Goal: Task Accomplishment & Management: Manage account settings

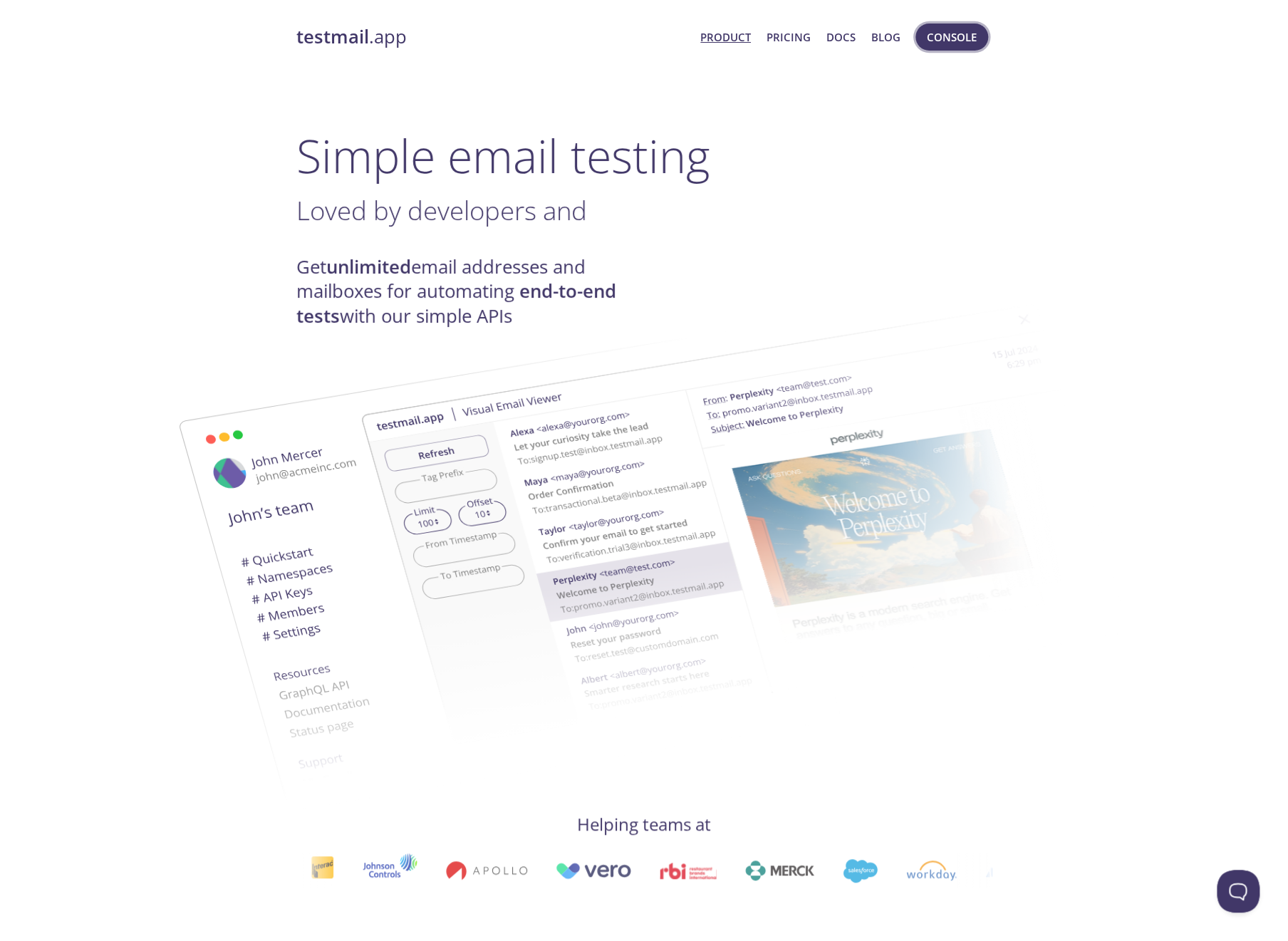
click at [957, 36] on span "Console" at bounding box center [951, 37] width 50 height 19
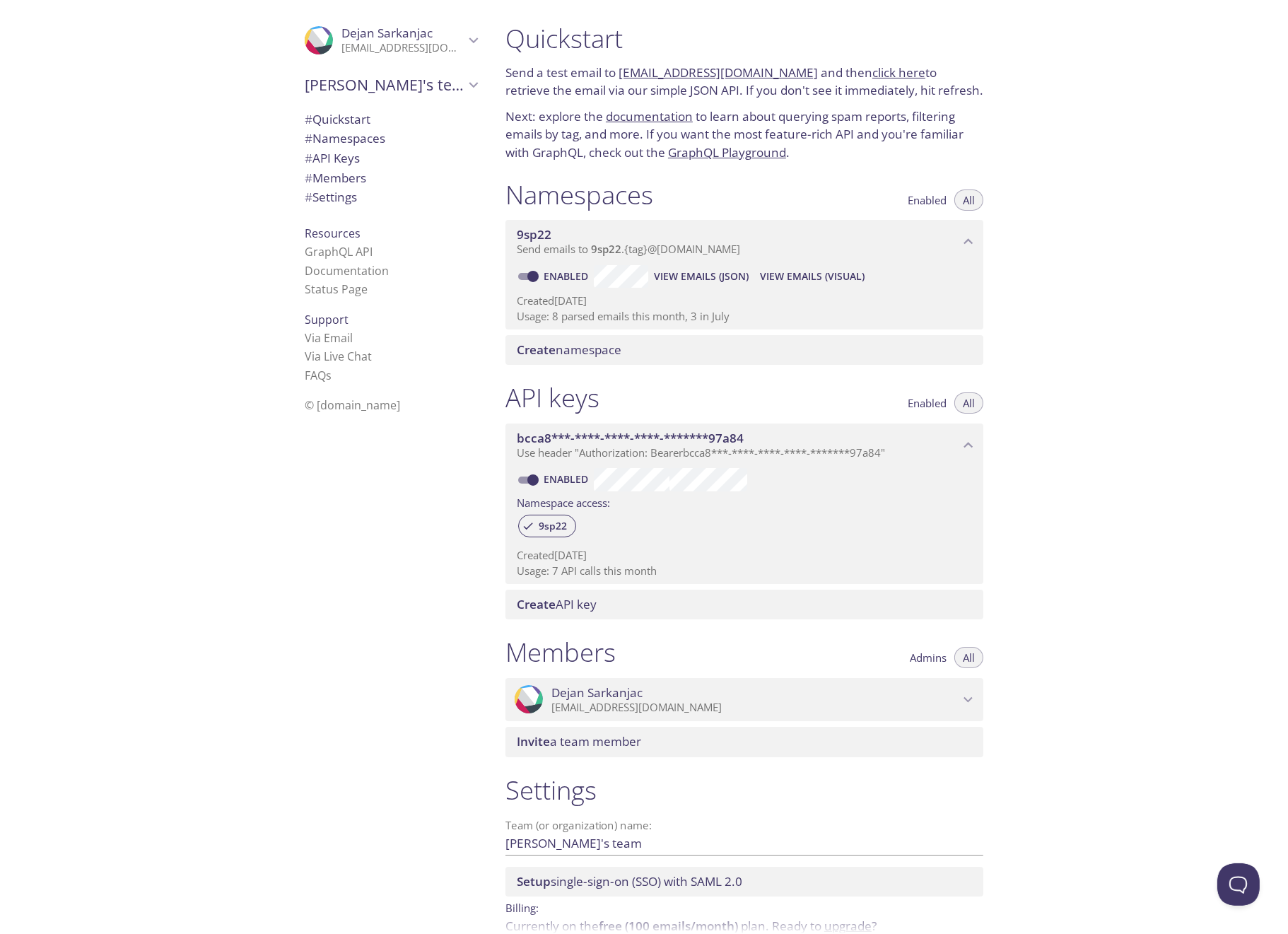
click at [618, 602] on span "Invite a team member" at bounding box center [578, 741] width 124 height 16
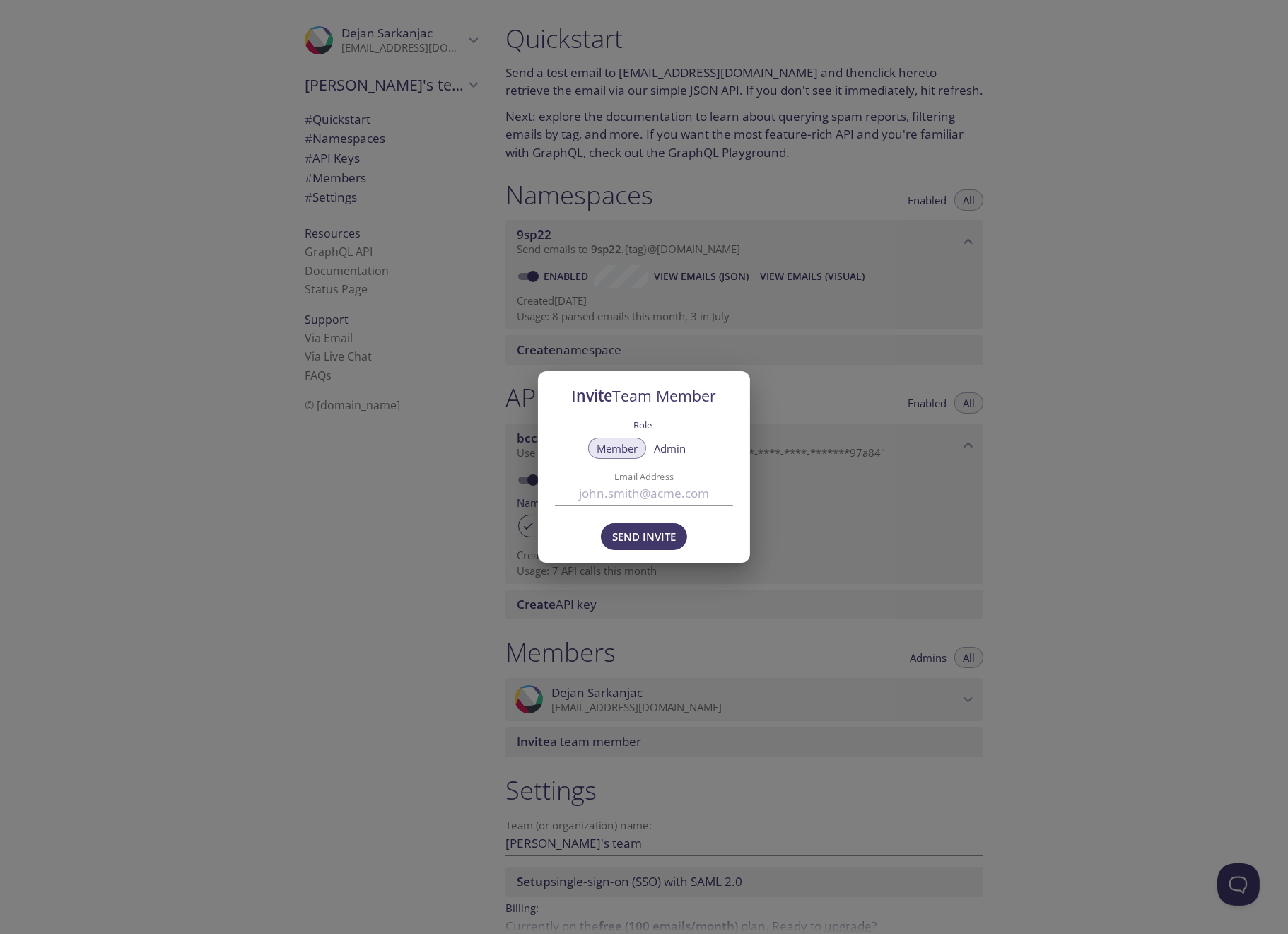
click at [617, 496] on input "Email Address" at bounding box center [644, 494] width 178 height 23
type input "[EMAIL_ADDRESS][DOMAIN_NAME]"
click at [669, 448] on span "Admin" at bounding box center [669, 448] width 32 height 0
click at [647, 534] on span "Send Invite" at bounding box center [644, 537] width 63 height 19
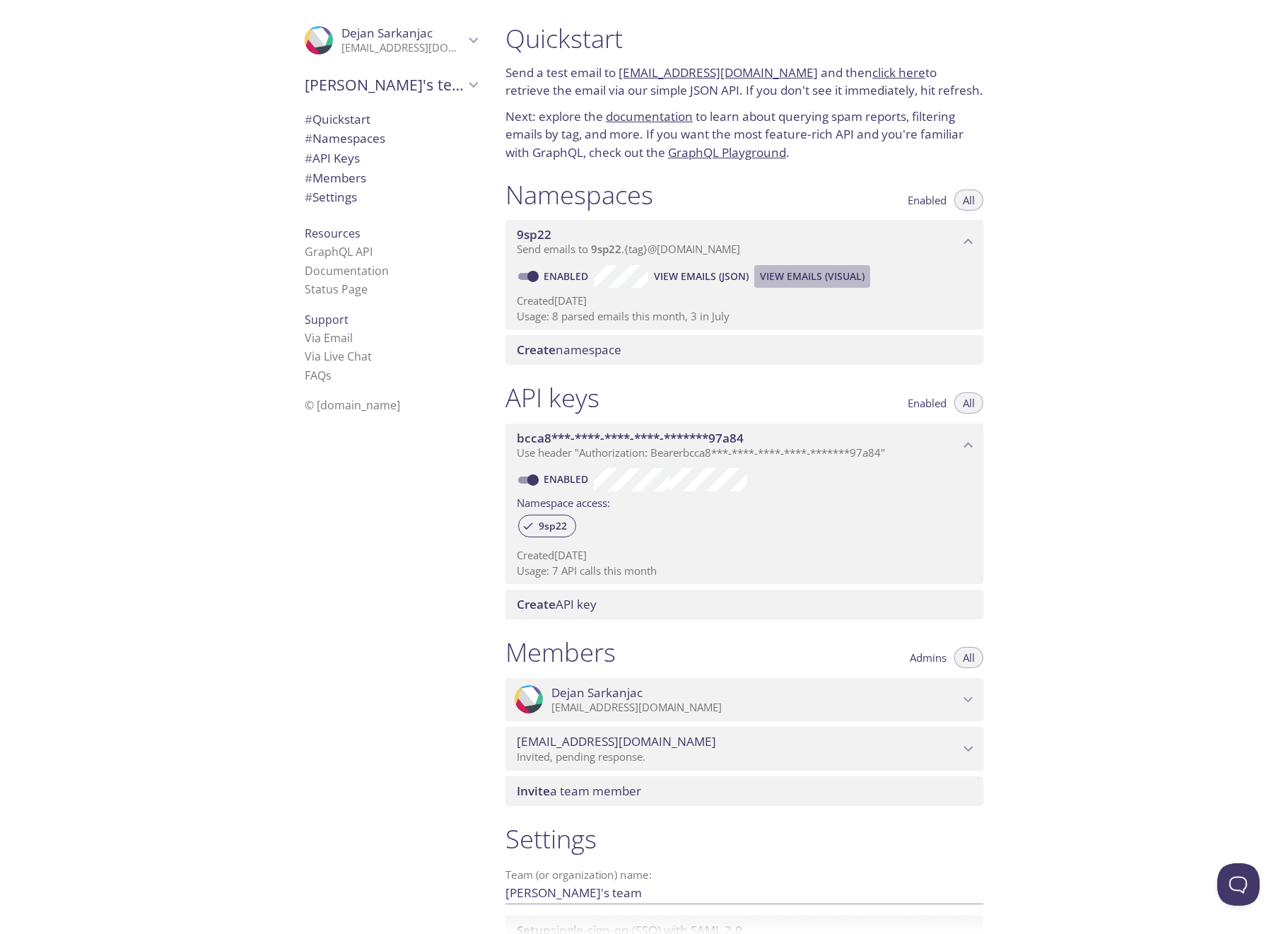
click at [814, 281] on span "View Emails (Visual)" at bounding box center [812, 276] width 105 height 17
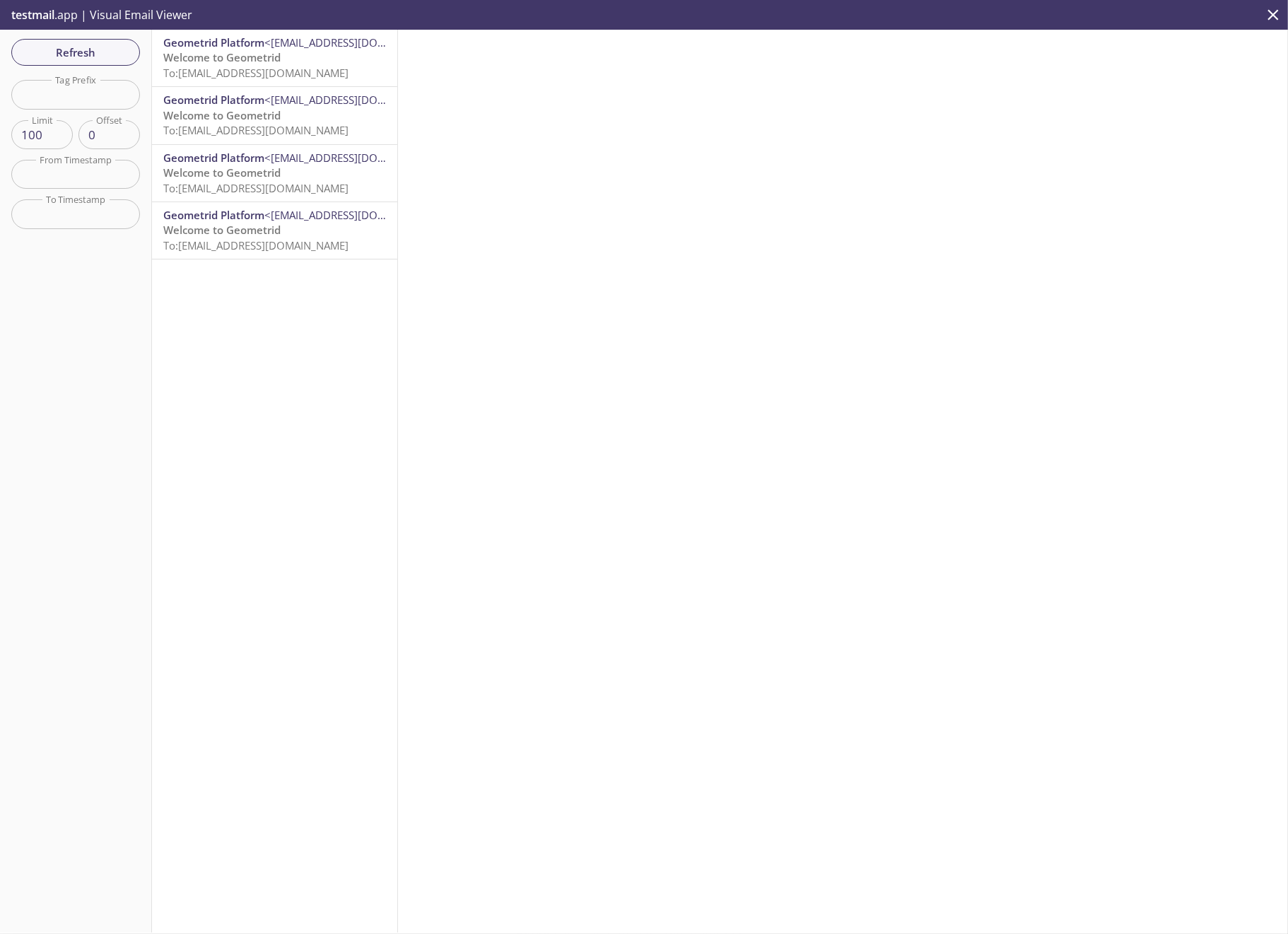
click at [239, 63] on span "Welcome to Geometrid" at bounding box center [222, 57] width 117 height 14
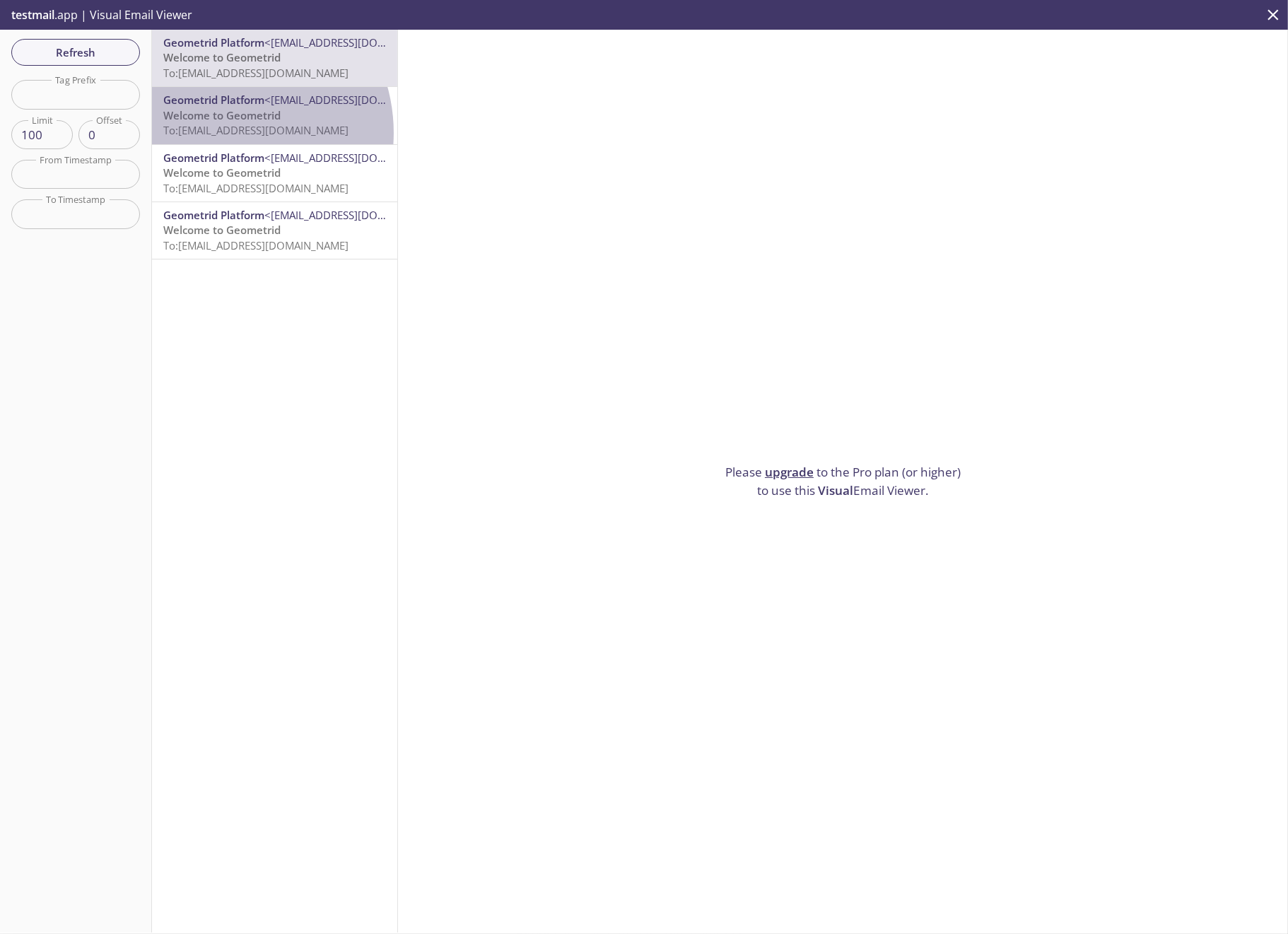
click at [220, 133] on span "To: [EMAIL_ADDRESS][DOMAIN_NAME]" at bounding box center [256, 130] width 185 height 14
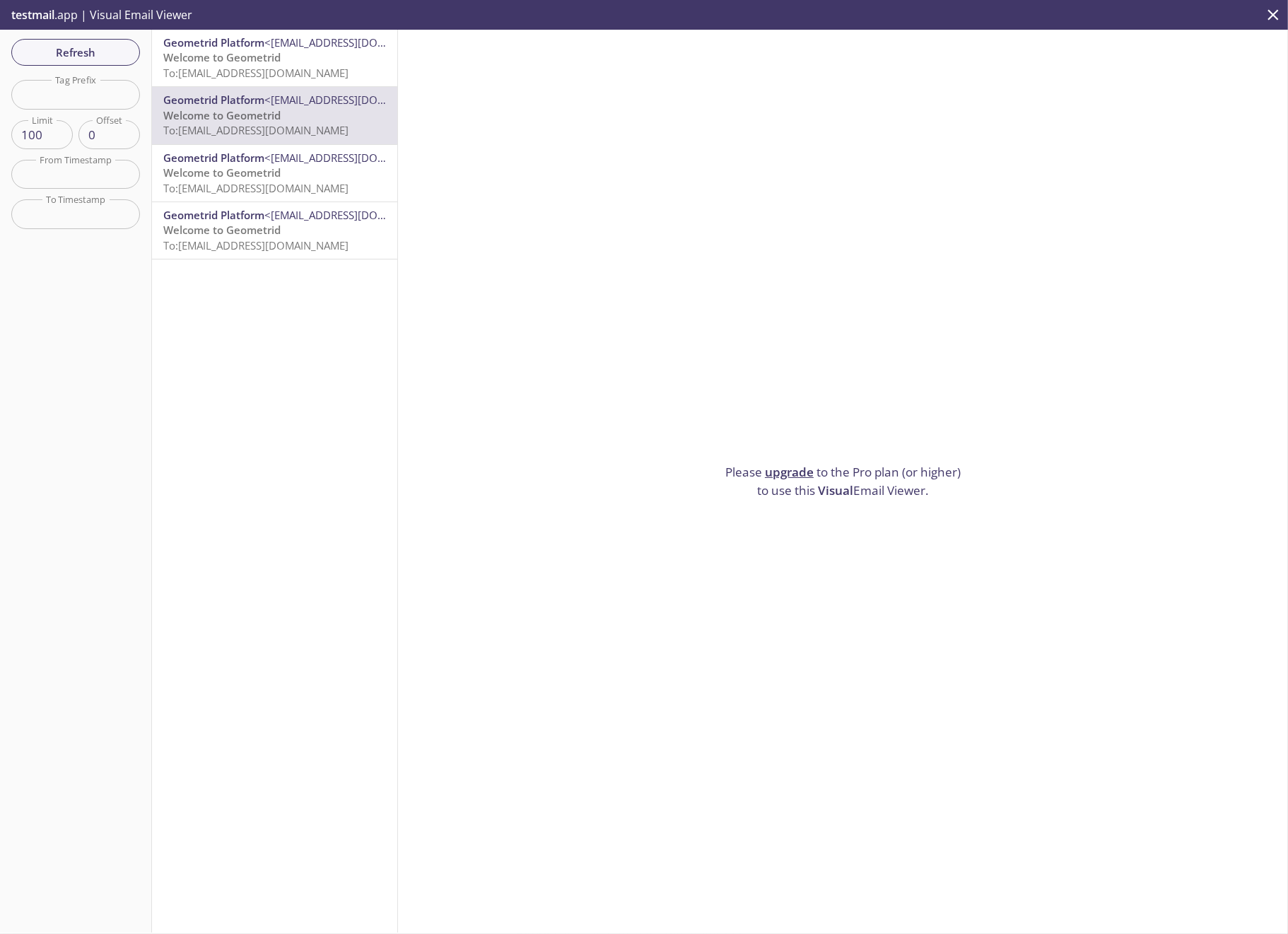
click at [214, 187] on span "To: [EMAIL_ADDRESS][DOMAIN_NAME]" at bounding box center [256, 188] width 185 height 14
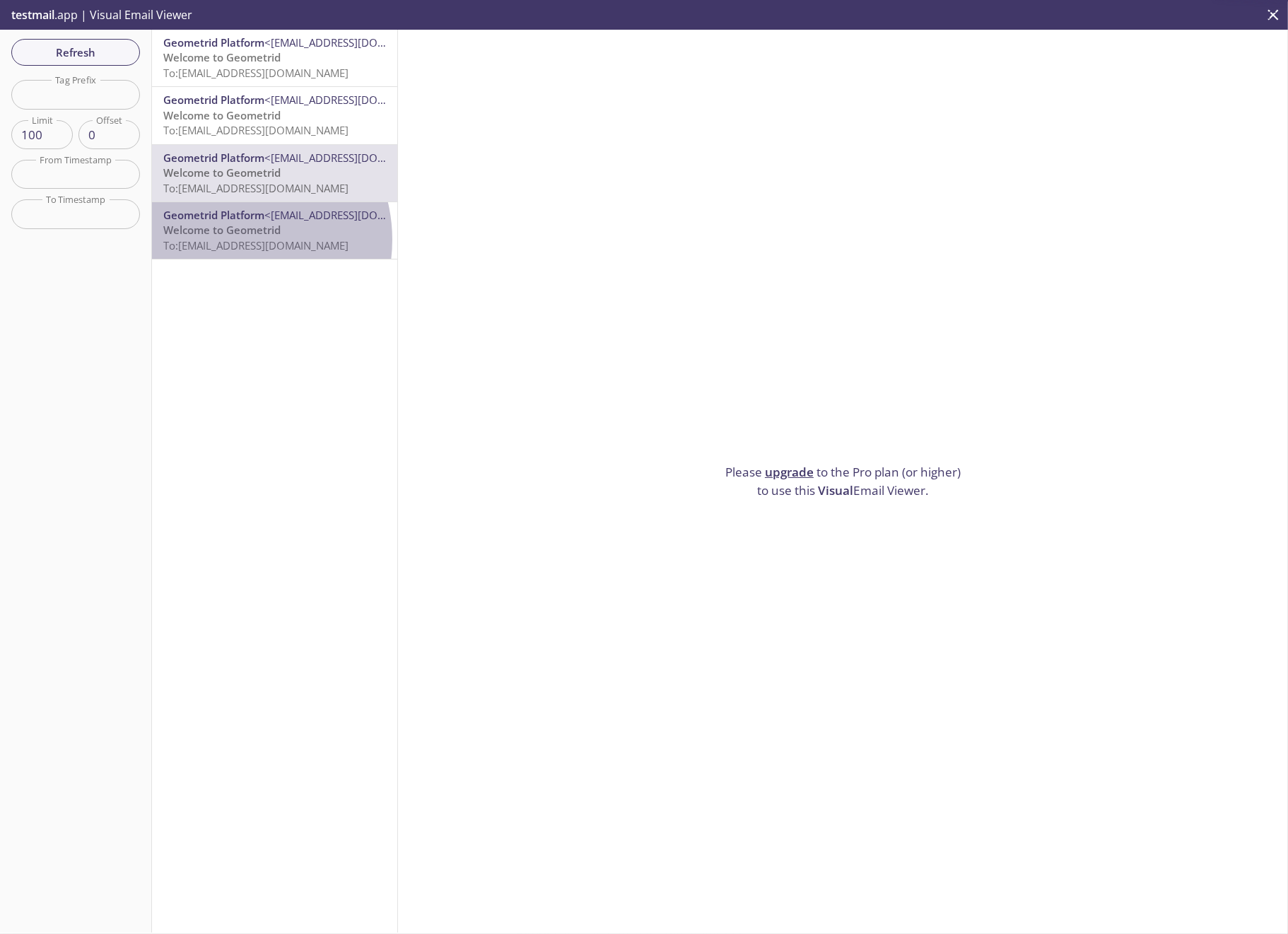
click at [233, 240] on span "To: [EMAIL_ADDRESS][DOMAIN_NAME]" at bounding box center [256, 245] width 185 height 14
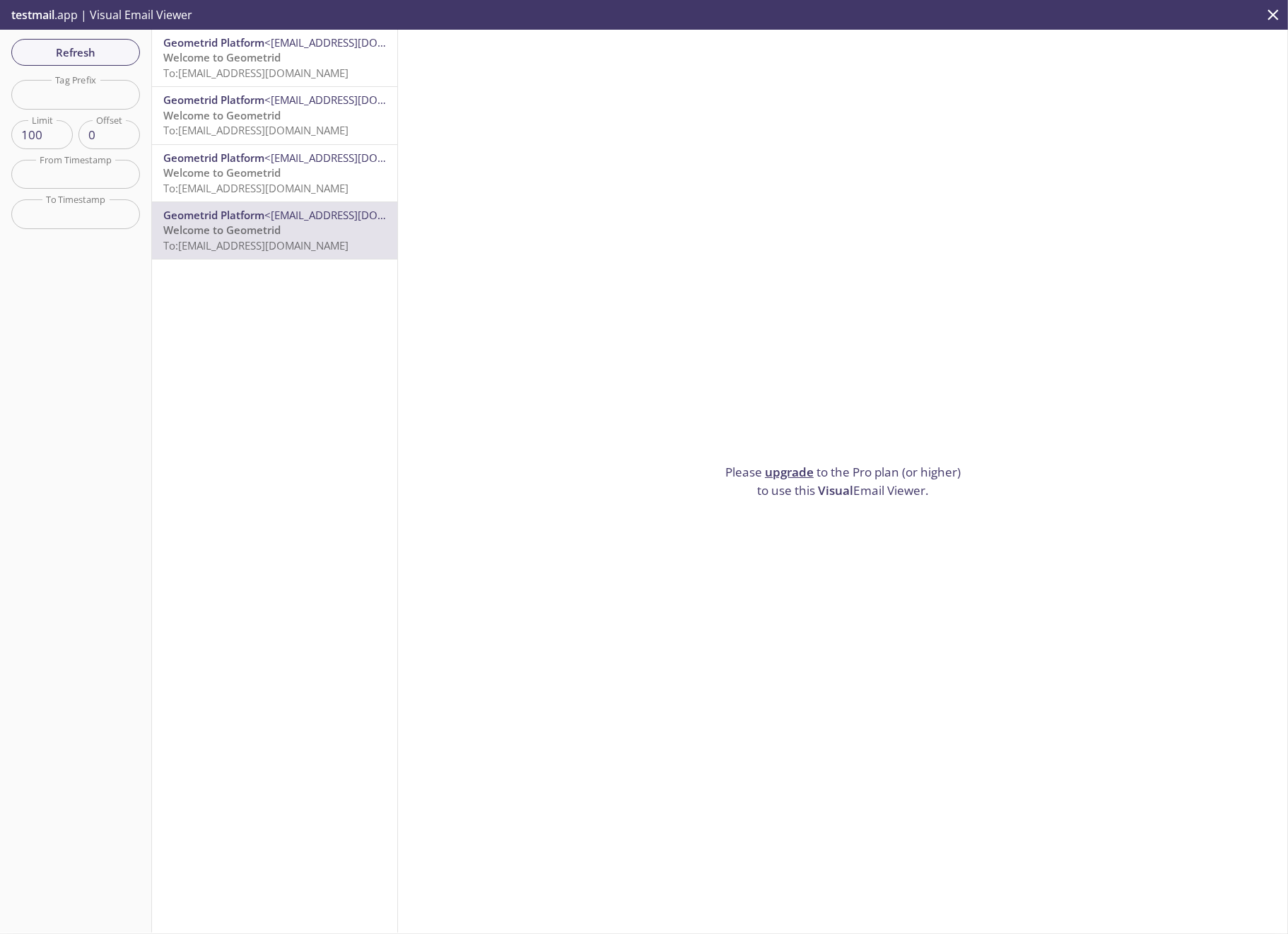
click at [250, 127] on span "To: [EMAIL_ADDRESS][DOMAIN_NAME]" at bounding box center [256, 130] width 185 height 14
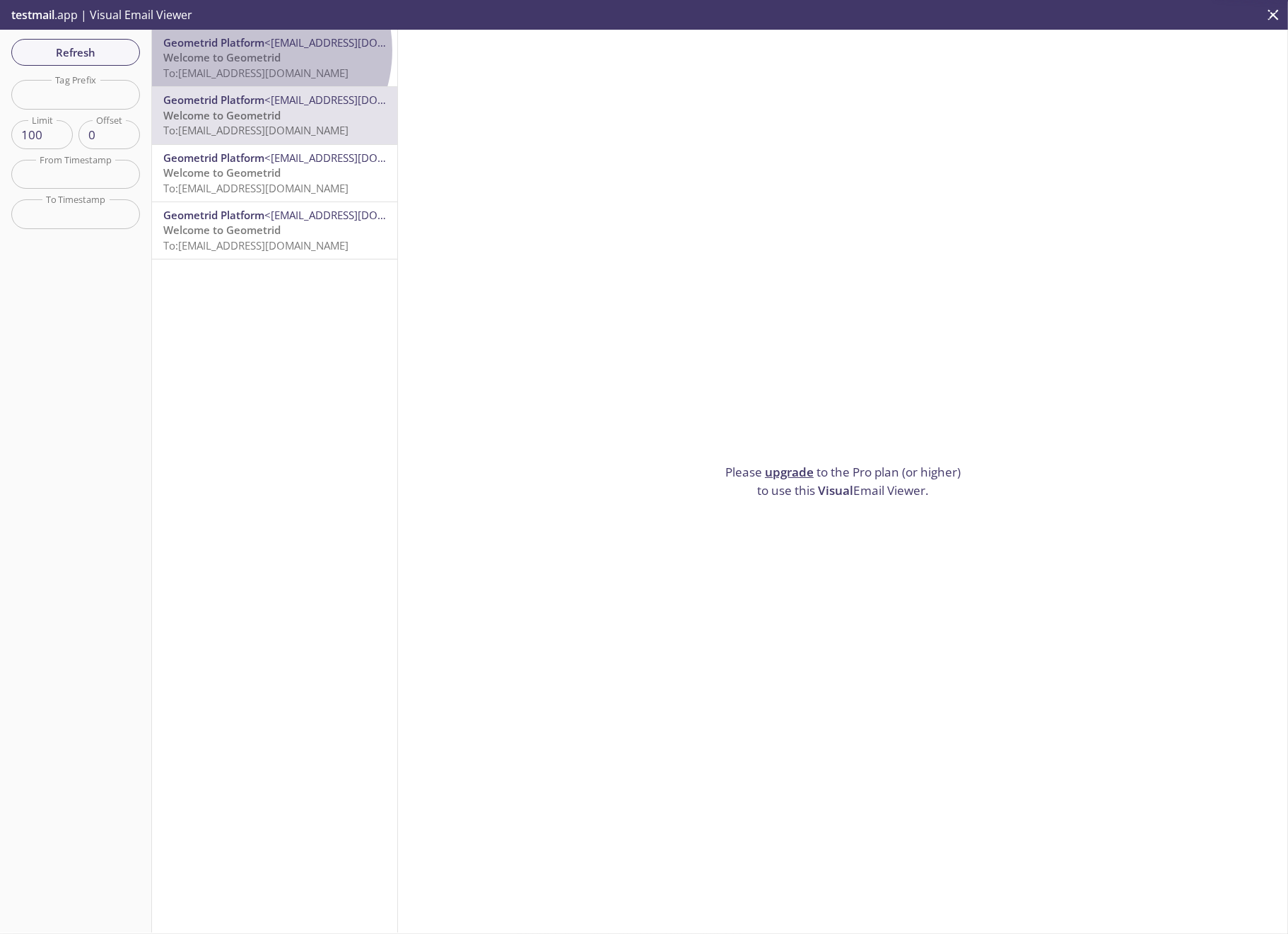
click at [253, 50] on span "Welcome to Geometrid" at bounding box center [222, 57] width 117 height 14
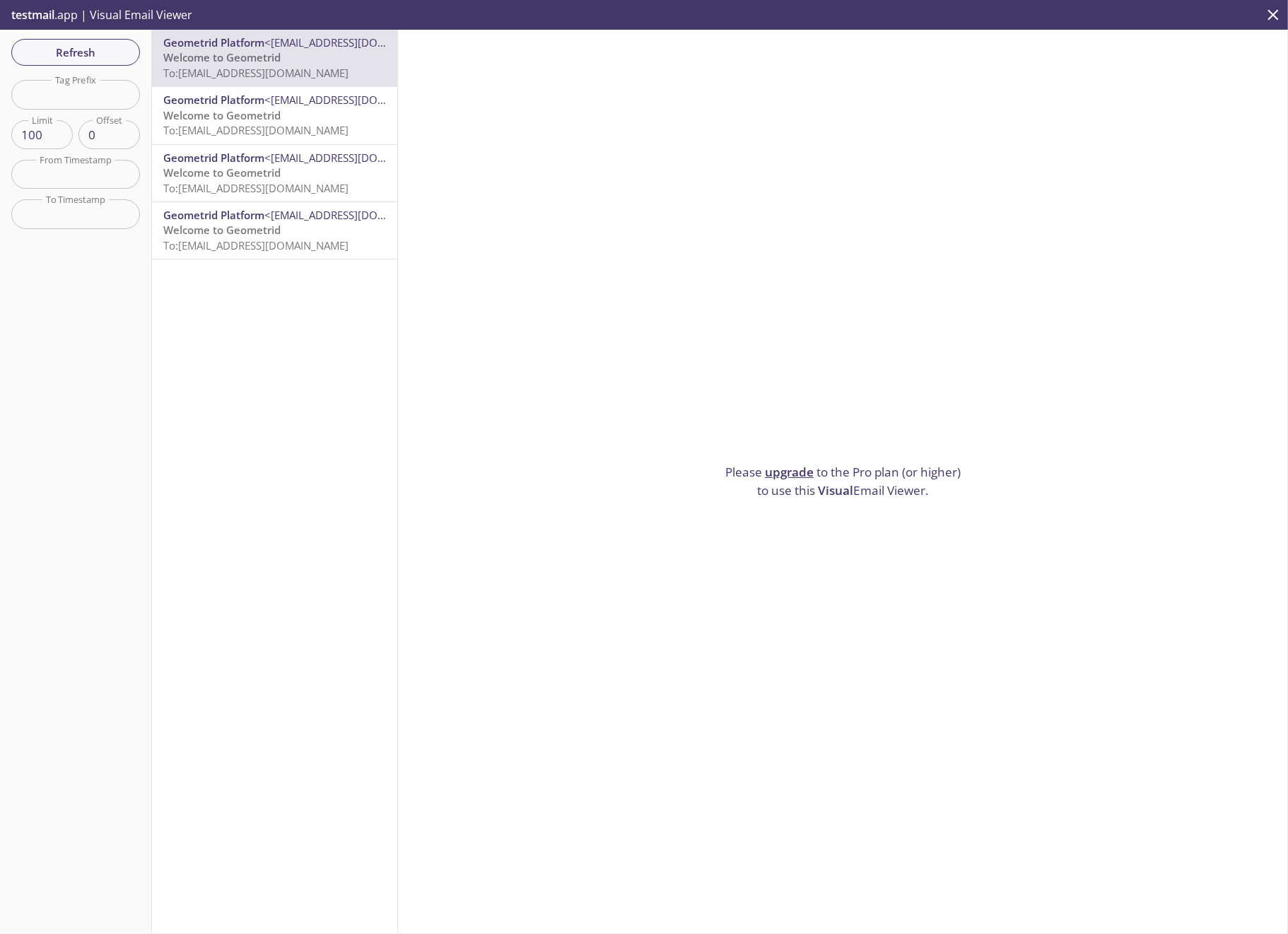
click at [281, 110] on span "Welcome to Geometrid" at bounding box center [222, 115] width 117 height 14
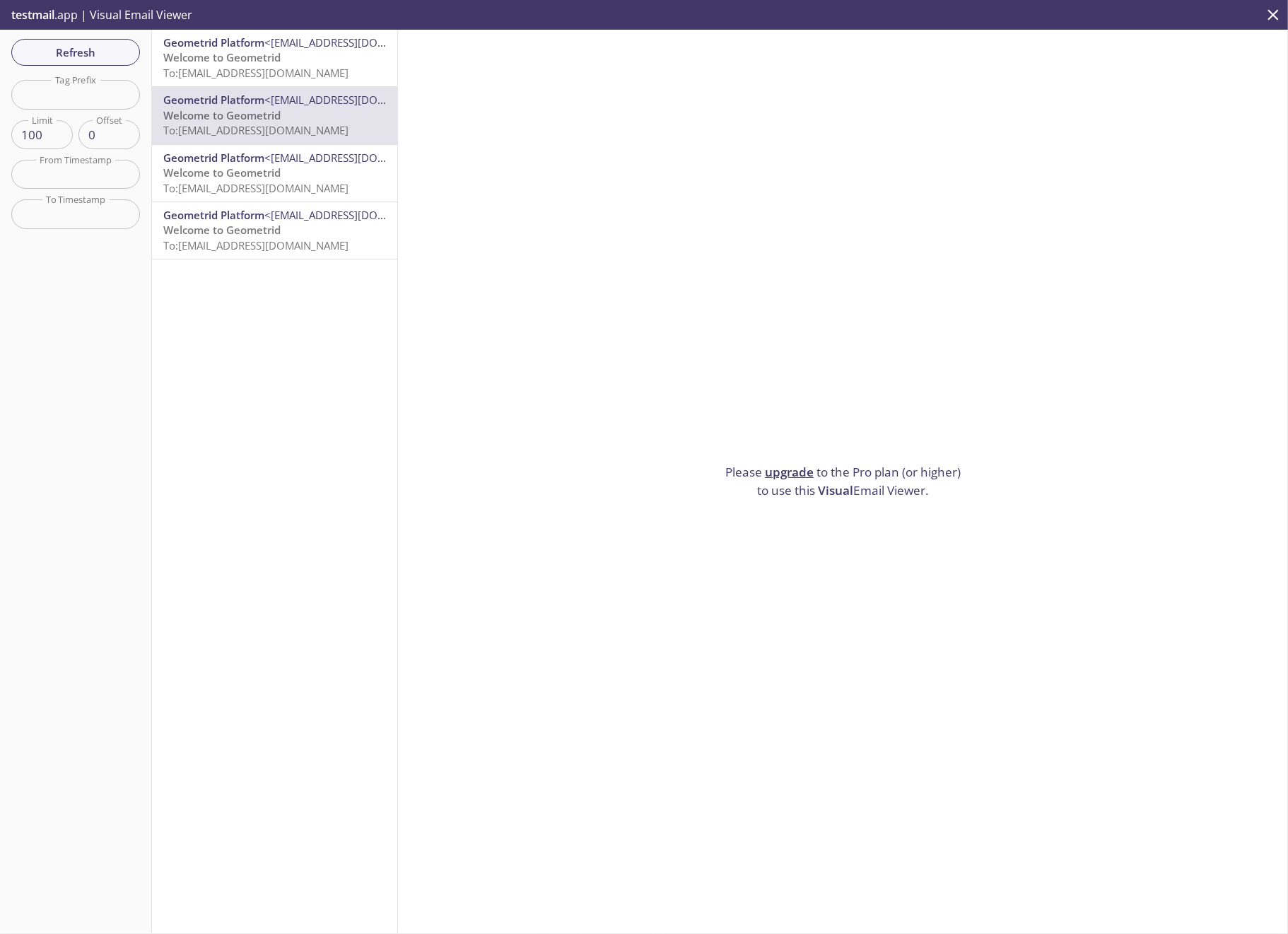
click at [257, 167] on span "Welcome to Geometrid" at bounding box center [222, 172] width 117 height 14
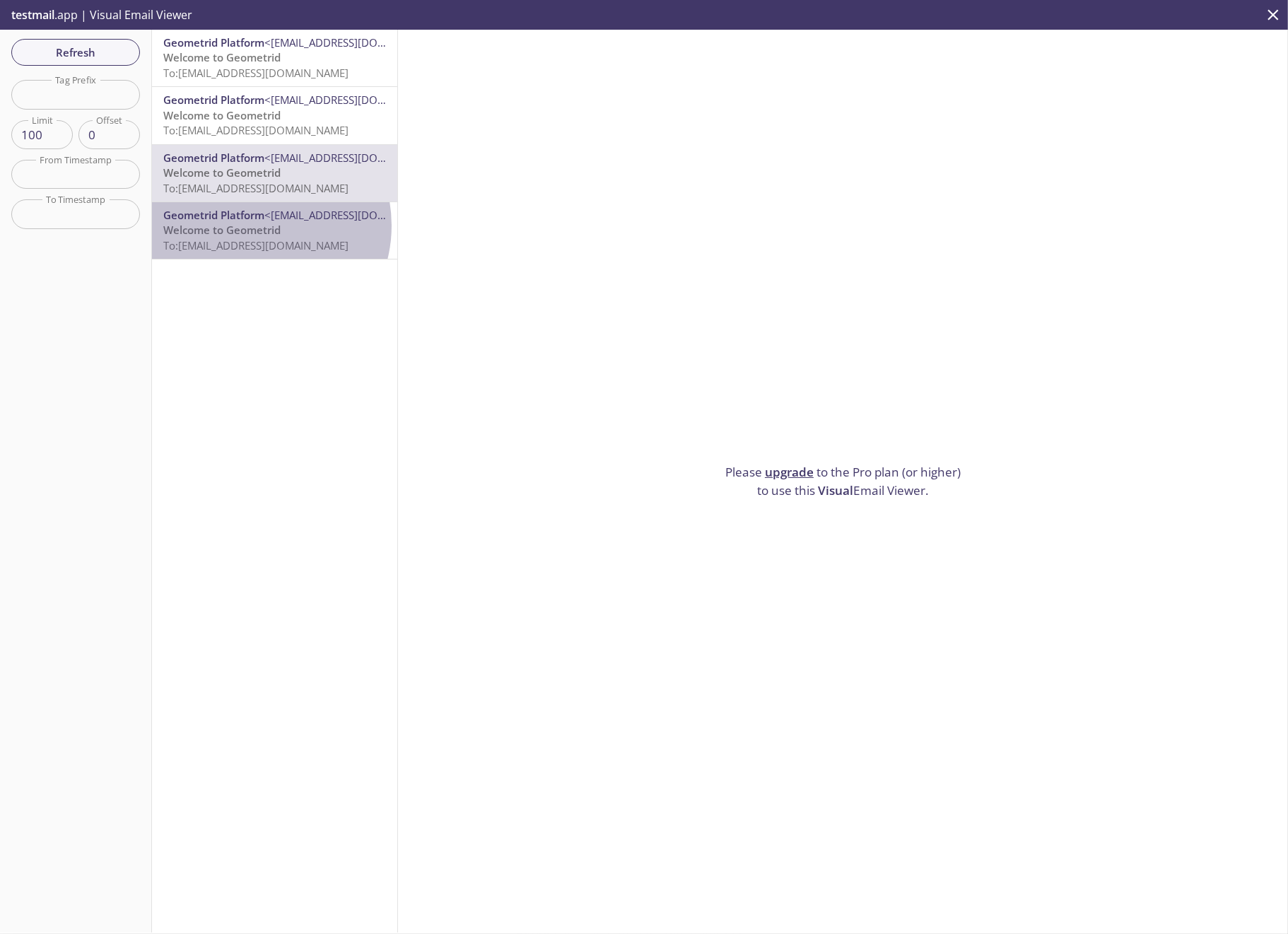
click at [250, 225] on span "Welcome to Geometrid" at bounding box center [222, 230] width 117 height 14
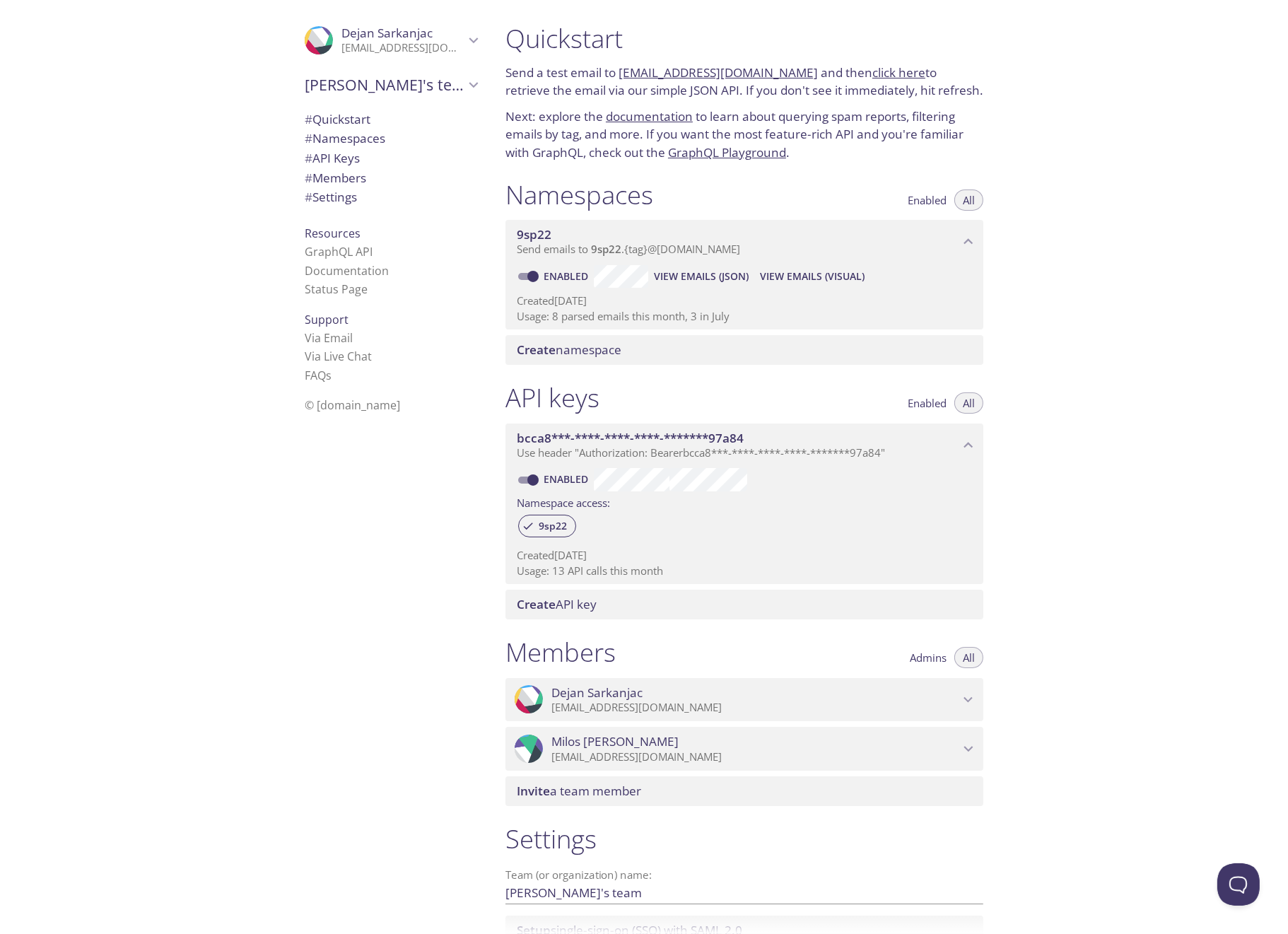
click at [979, 751] on div ".cls-1 { fill: #6d5ca8; } .cls-2 { fill: #3fc191; } .cls-3 { fill: #3b4752; } .…" at bounding box center [744, 748] width 478 height 44
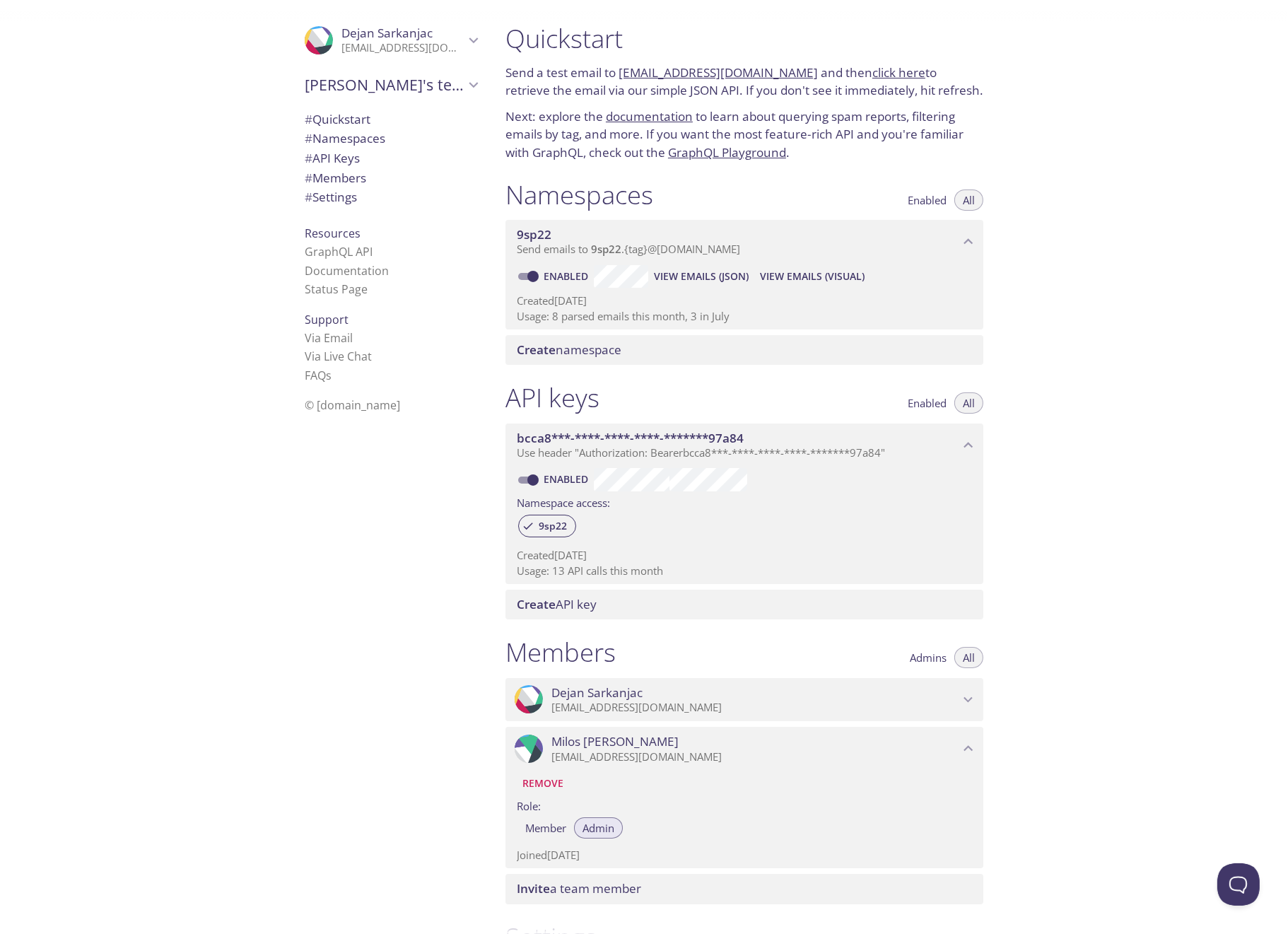
click at [968, 696] on icon "Dejan Sarkanjac" at bounding box center [969, 700] width 19 height 19
